Goal: Transaction & Acquisition: Purchase product/service

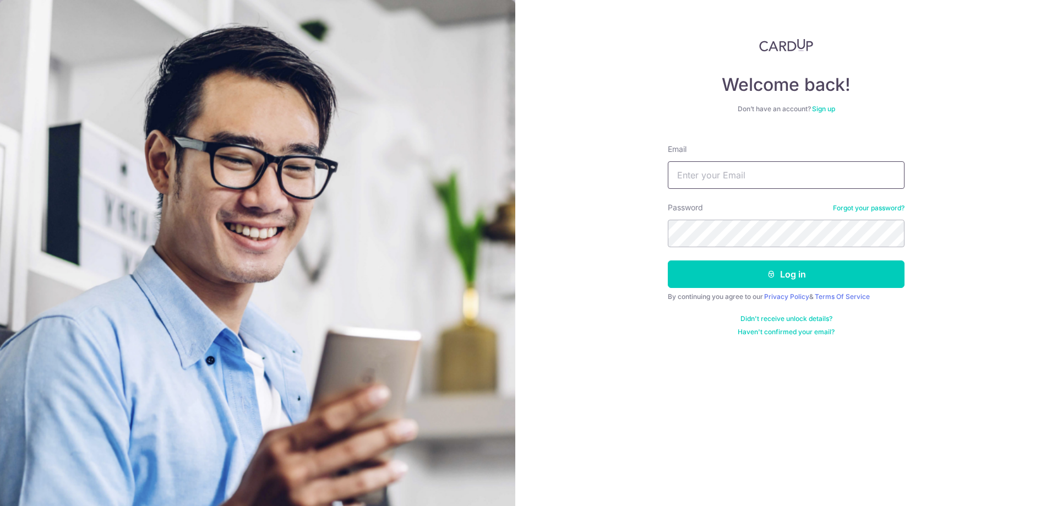
click at [791, 165] on input "Email" at bounding box center [786, 175] width 237 height 28
type input "teckster@gmail.com"
click at [760, 217] on div "Password Forgot your password?" at bounding box center [786, 224] width 237 height 45
click at [831, 282] on button "Log in" at bounding box center [786, 274] width 237 height 28
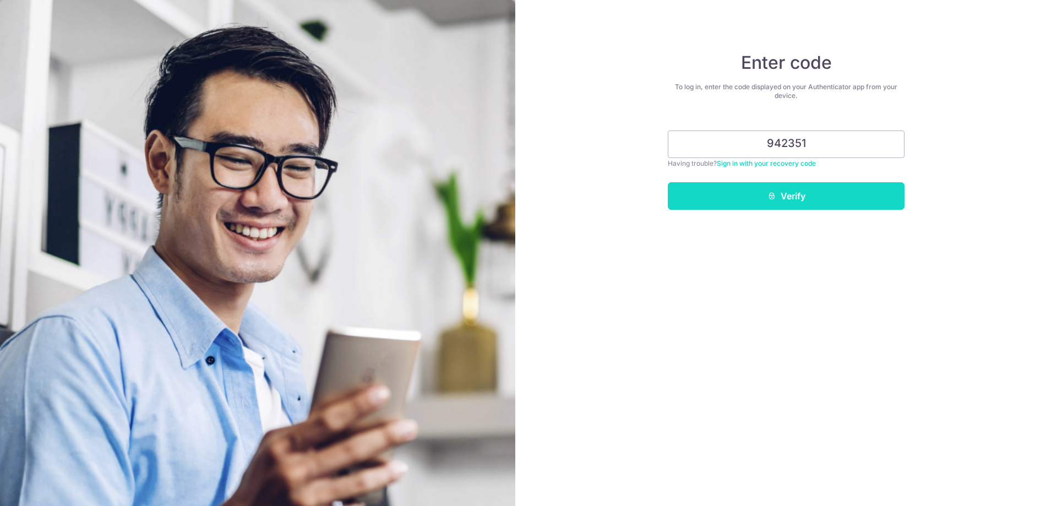
type input "942351"
click at [756, 190] on button "Verify" at bounding box center [786, 196] width 237 height 28
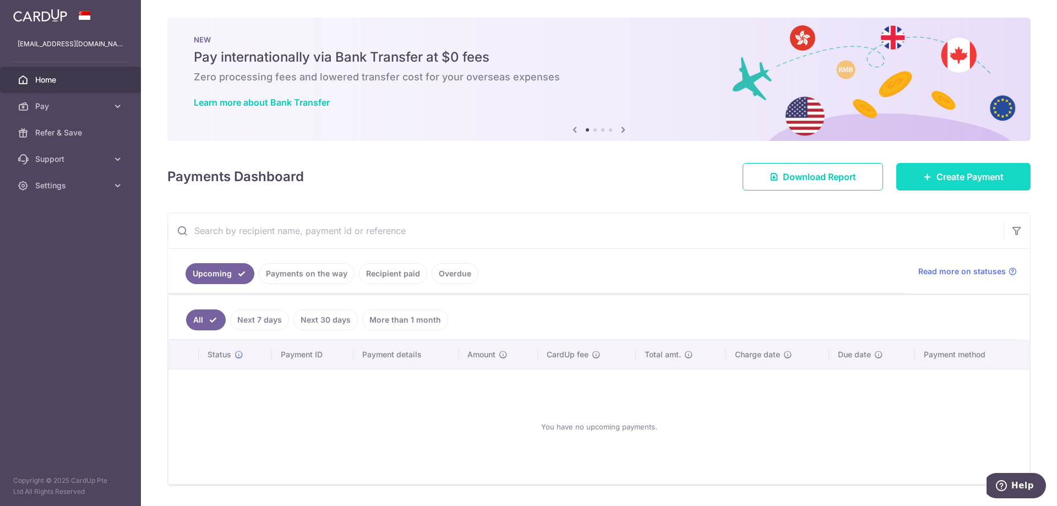
click at [942, 177] on span "Create Payment" at bounding box center [969, 176] width 67 height 13
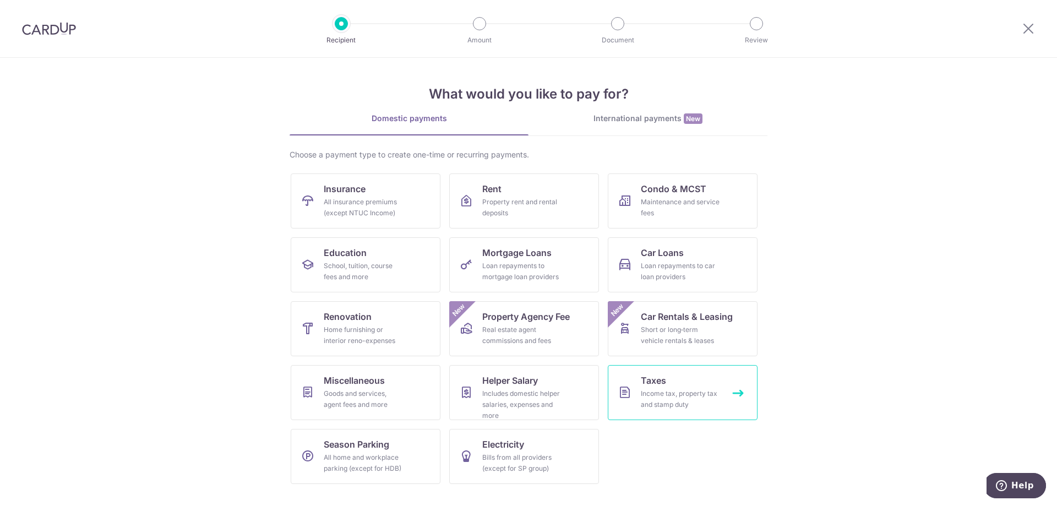
click at [681, 391] on div "Income tax, property tax and stamp duty" at bounding box center [680, 399] width 79 height 22
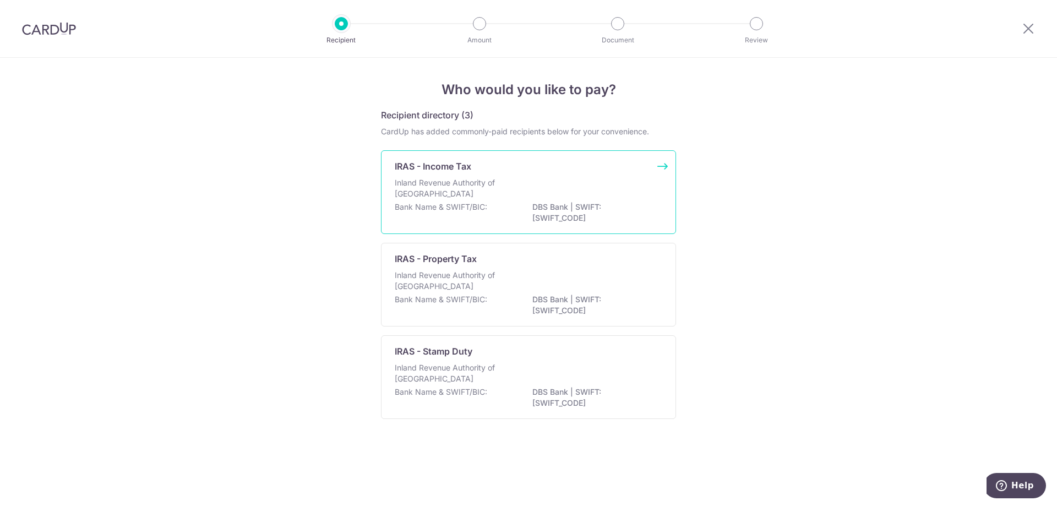
click at [531, 184] on div "Inland Revenue Authority of Singapore" at bounding box center [529, 189] width 268 height 24
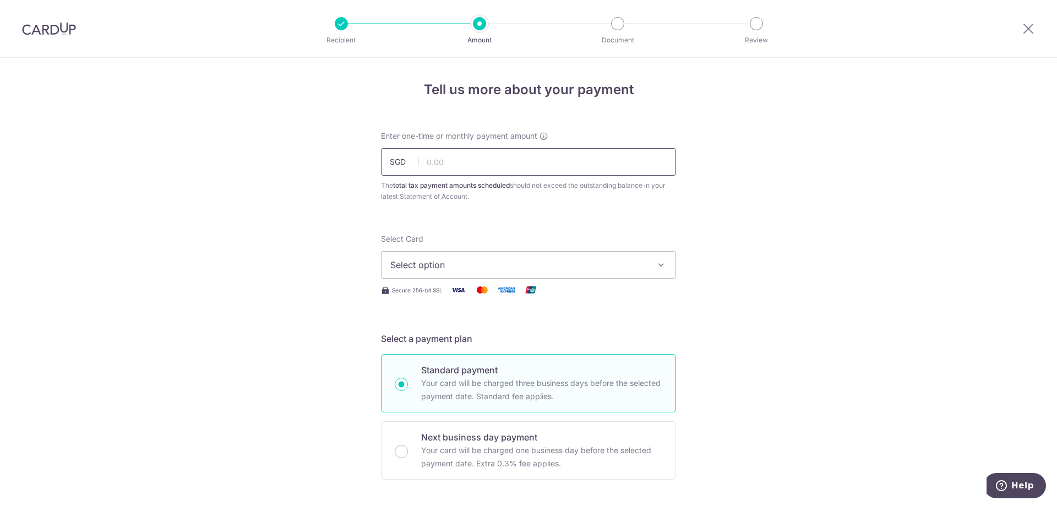
click at [451, 162] on input "text" at bounding box center [528, 162] width 295 height 28
click at [429, 164] on input "380.00" at bounding box center [528, 162] width 295 height 28
type input "390.00"
click at [516, 263] on span "Select option" at bounding box center [518, 264] width 257 height 13
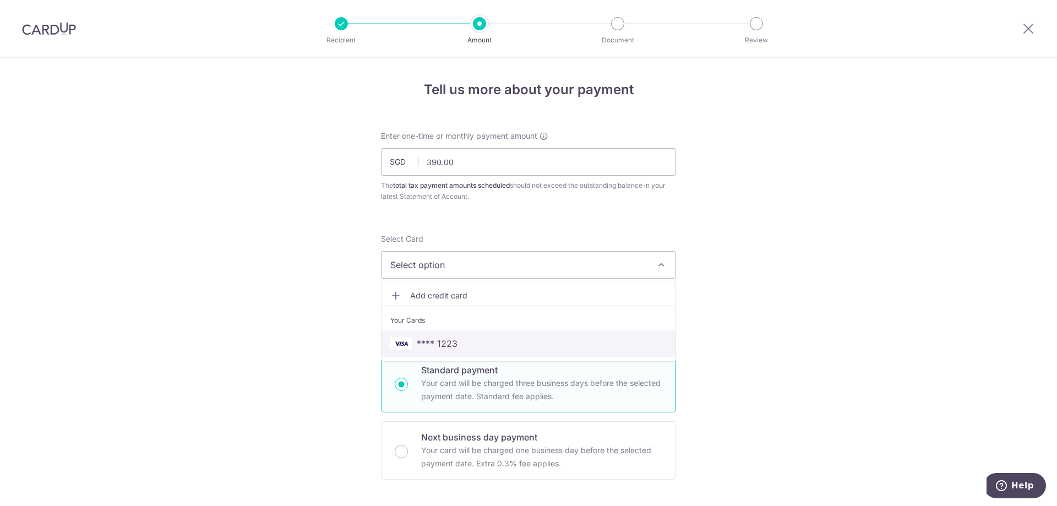
click at [474, 343] on span "**** 1223" at bounding box center [528, 343] width 276 height 13
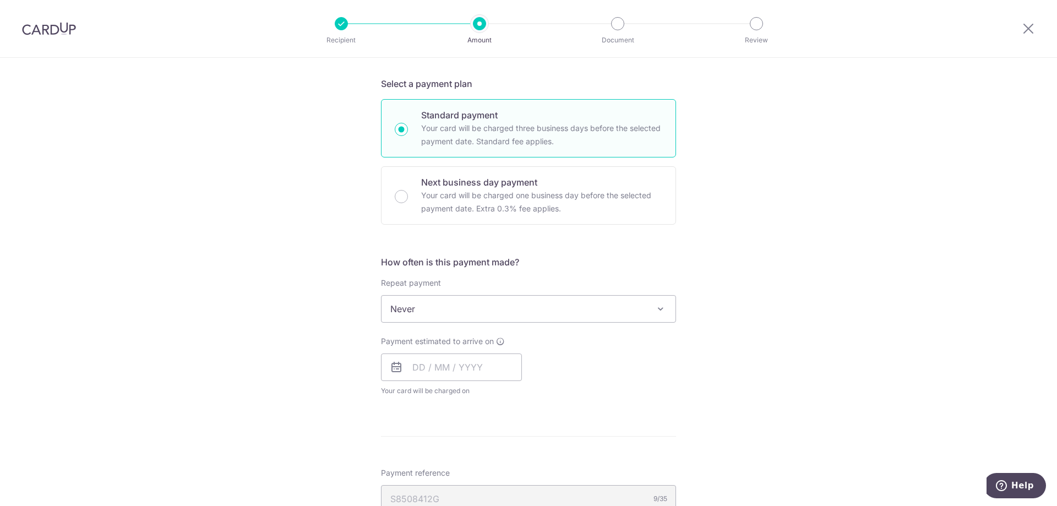
scroll to position [293, 0]
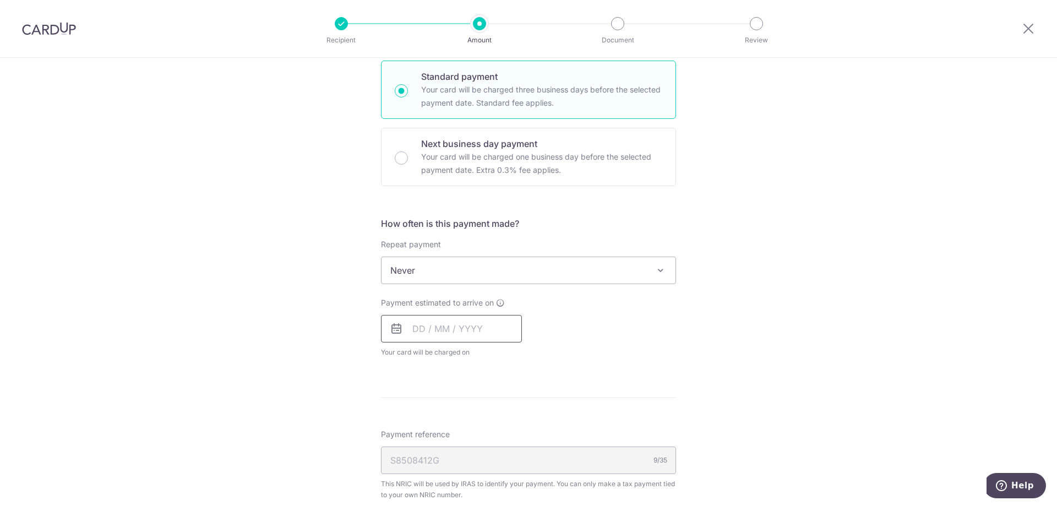
click at [490, 330] on input "text" at bounding box center [451, 329] width 141 height 28
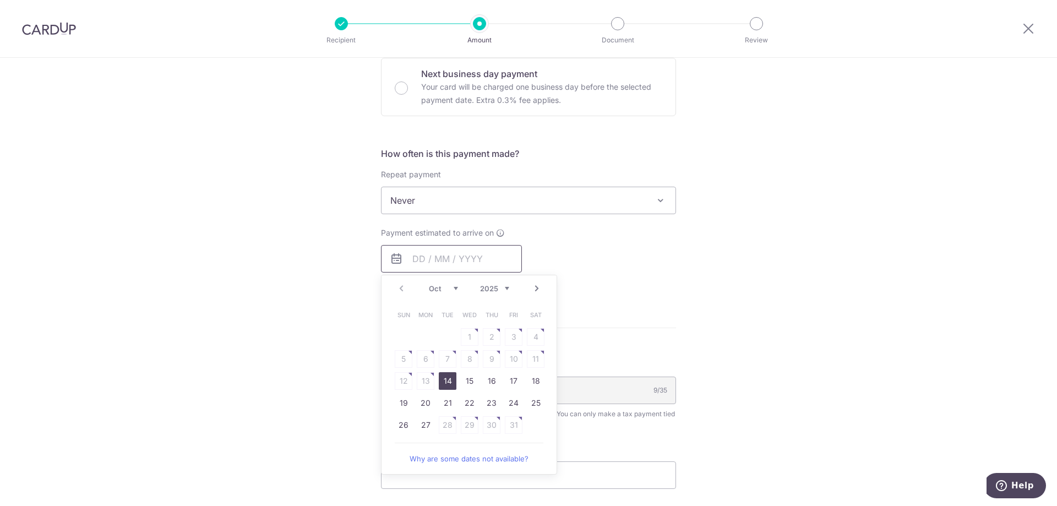
scroll to position [367, 0]
click at [449, 379] on link "14" at bounding box center [448, 377] width 18 height 18
type input "14/10/2025"
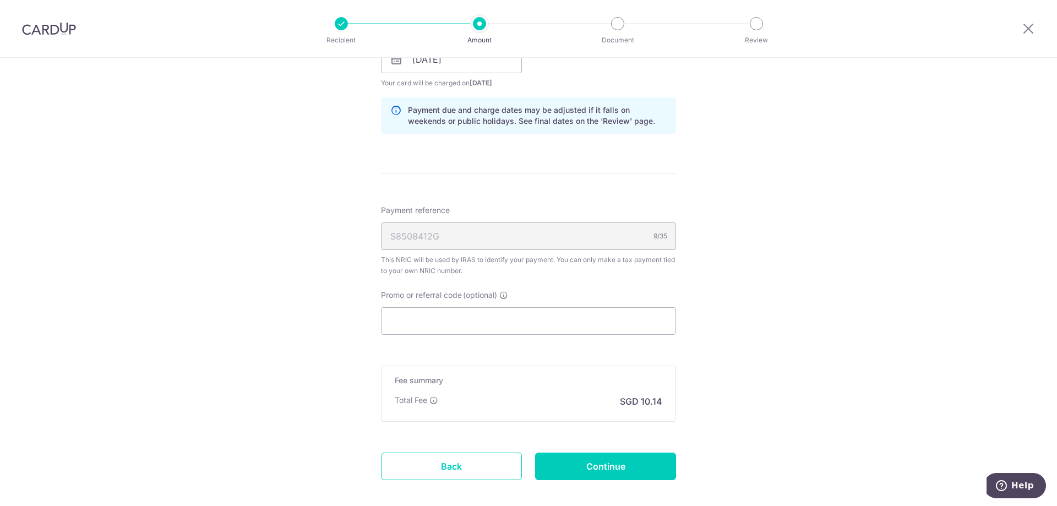
scroll to position [587, 0]
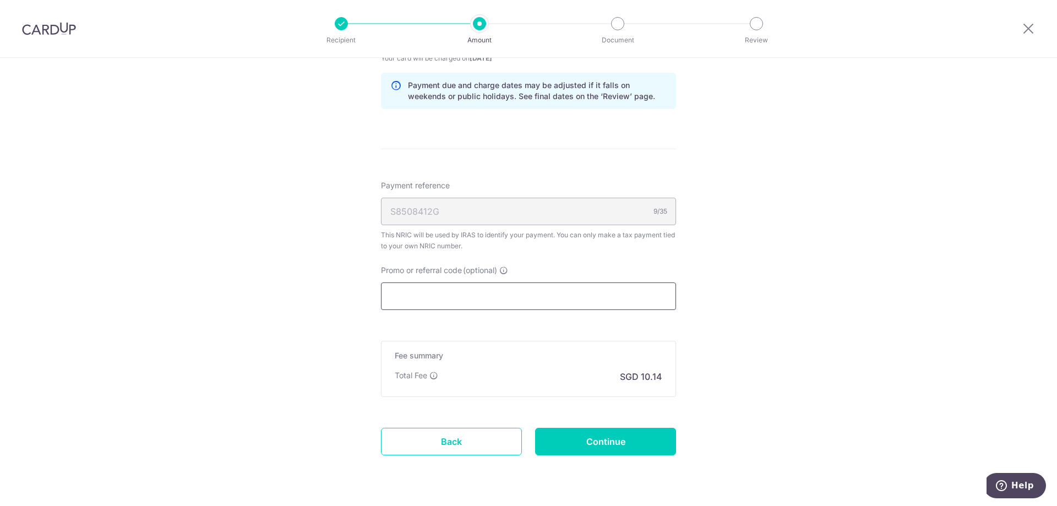
click at [443, 299] on input "Promo or referral code (optional)" at bounding box center [528, 296] width 295 height 28
paste input "MLTAX25R"
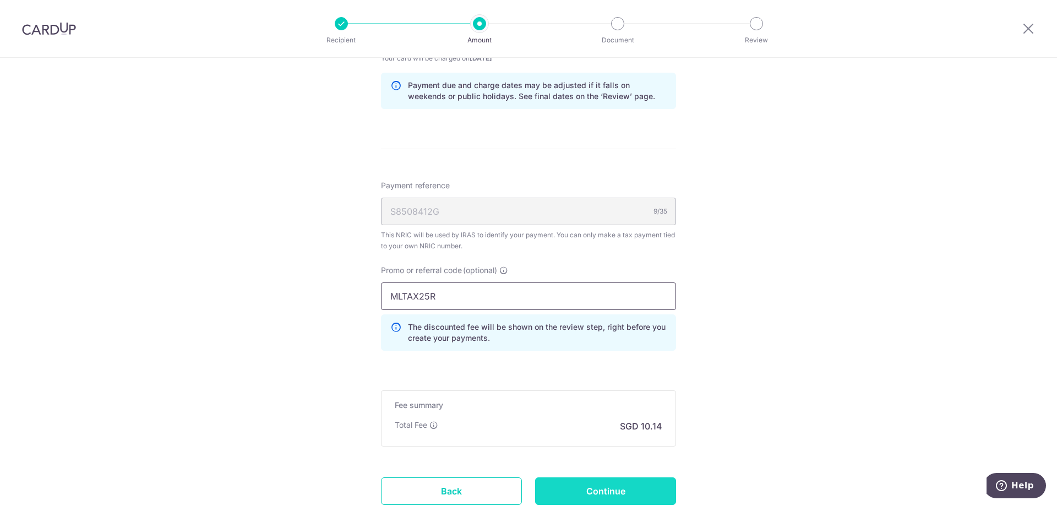
type input "MLTAX25R"
click at [575, 487] on input "Continue" at bounding box center [605, 491] width 141 height 28
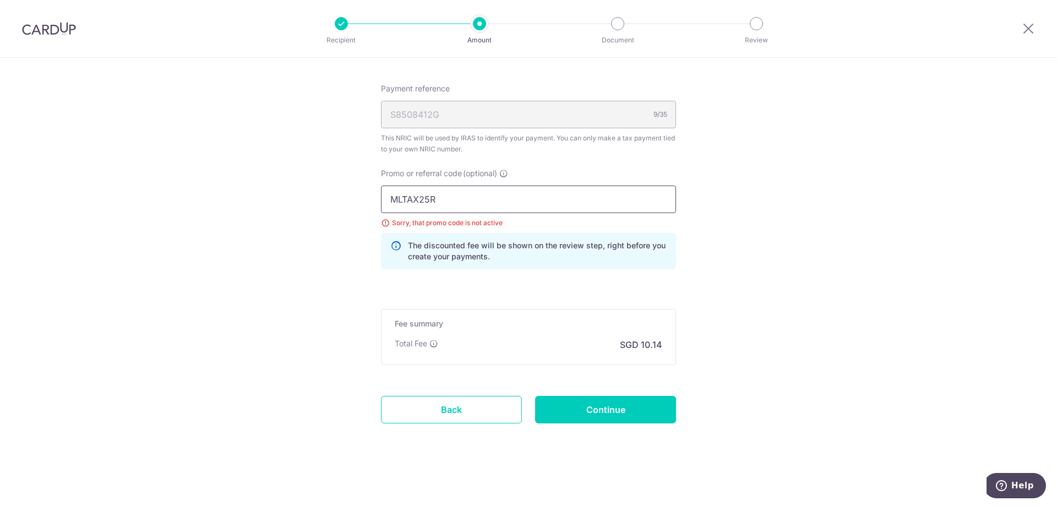
click at [485, 197] on input "MLTAX25R" at bounding box center [528, 199] width 295 height 28
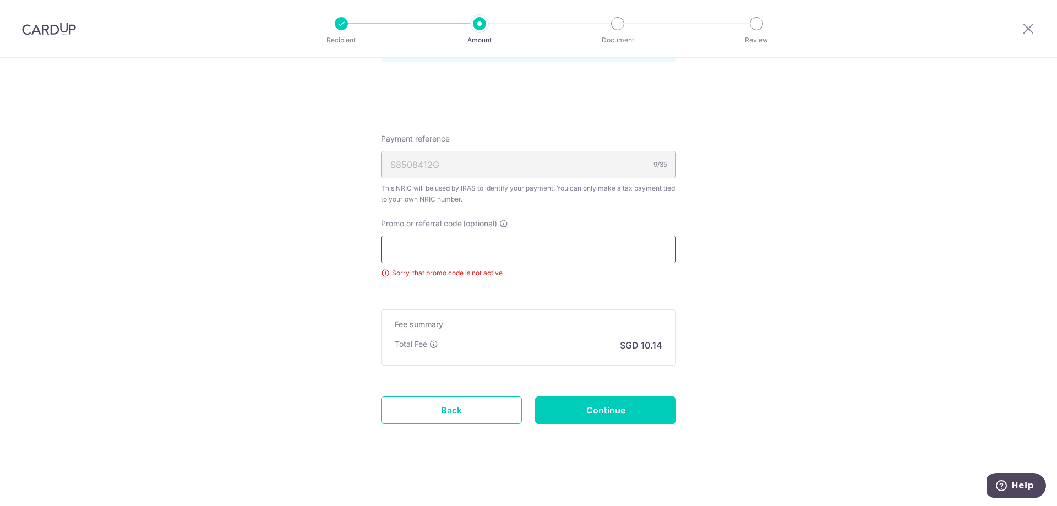
scroll to position [635, 0]
click at [623, 412] on input "Continue" at bounding box center [605, 410] width 141 height 28
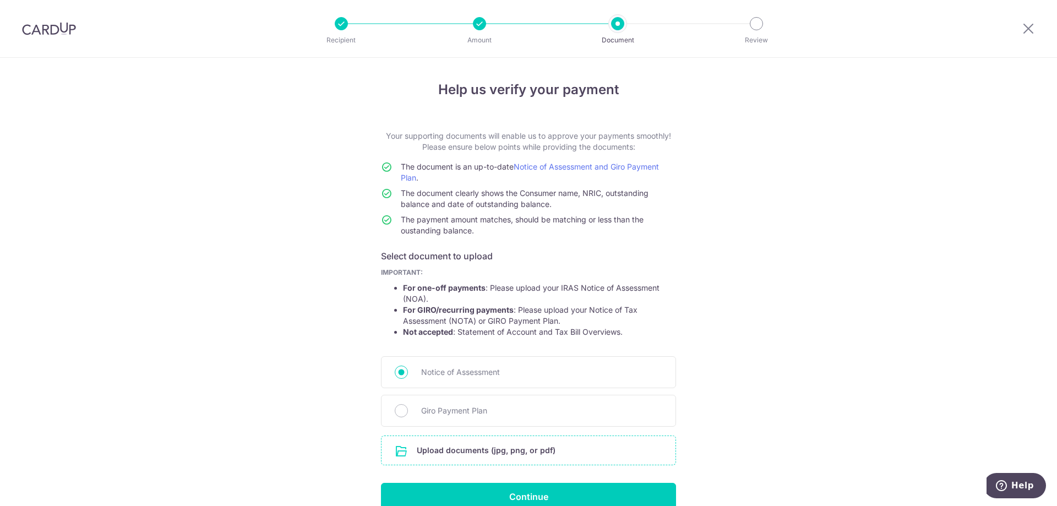
click at [503, 454] on input "file" at bounding box center [528, 450] width 294 height 29
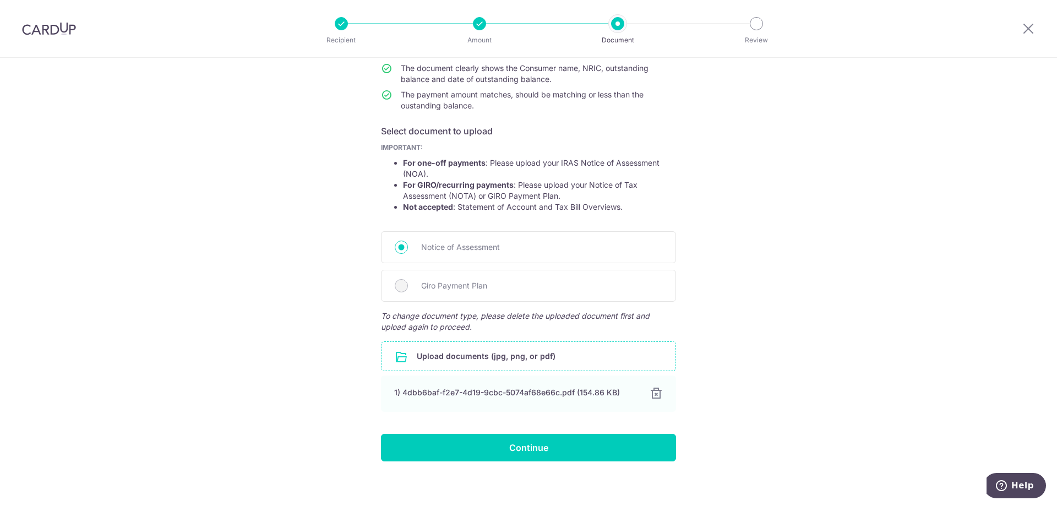
scroll to position [132, 0]
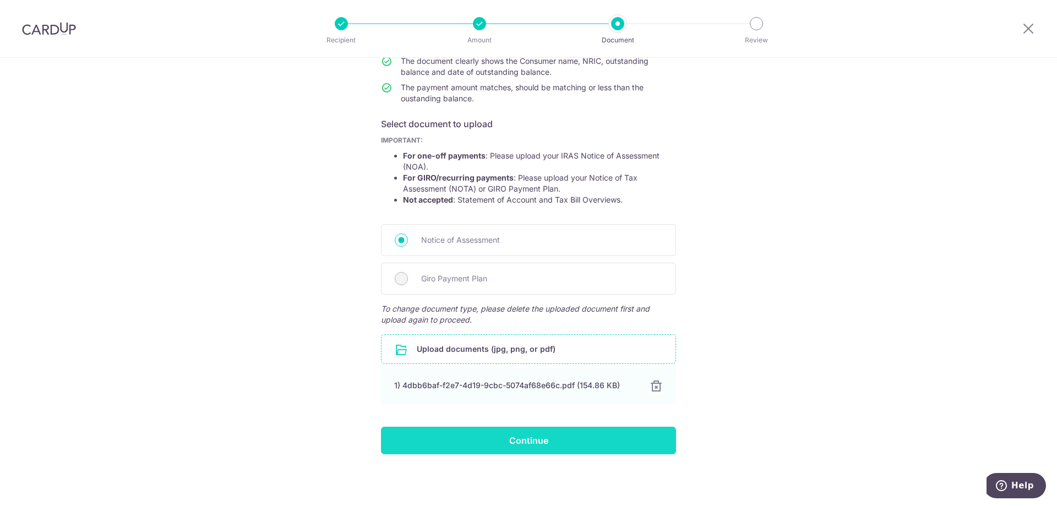
click at [549, 440] on input "Continue" at bounding box center [528, 441] width 295 height 28
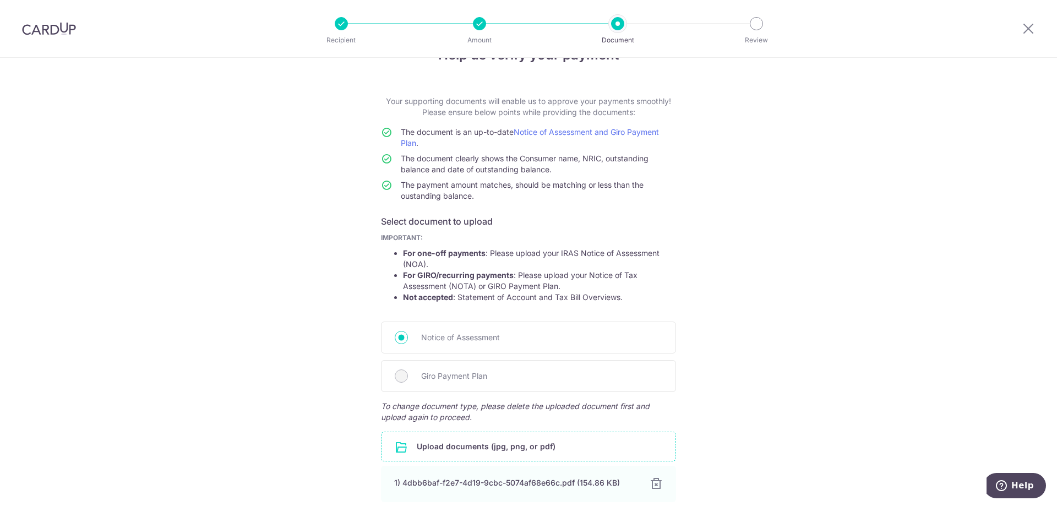
scroll to position [0, 0]
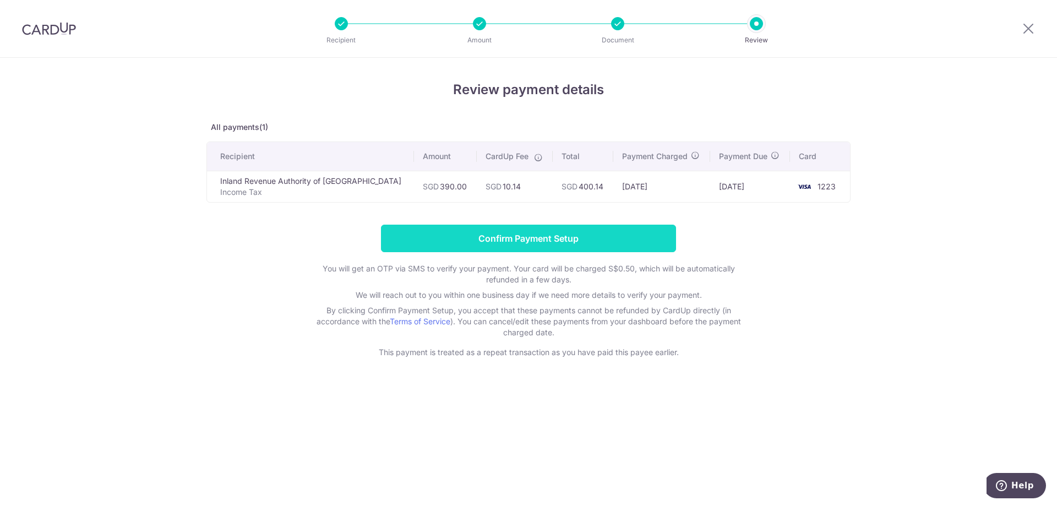
click at [522, 242] on input "Confirm Payment Setup" at bounding box center [528, 239] width 295 height 28
